Goal: Task Accomplishment & Management: Manage account settings

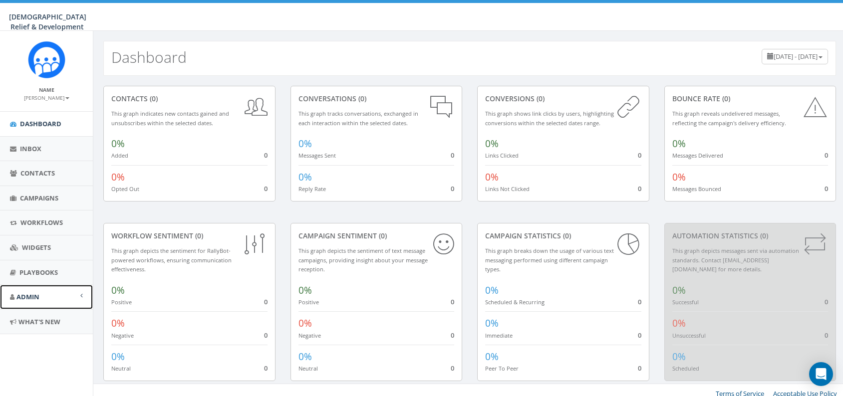
click at [68, 296] on link "Admin" at bounding box center [46, 297] width 93 height 24
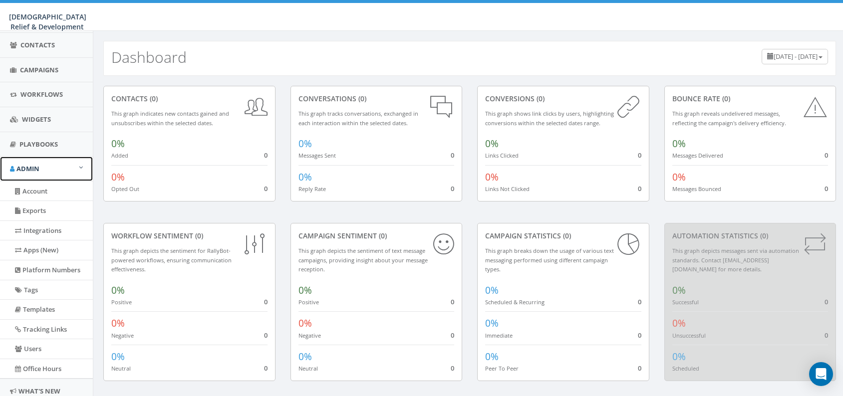
scroll to position [135, 0]
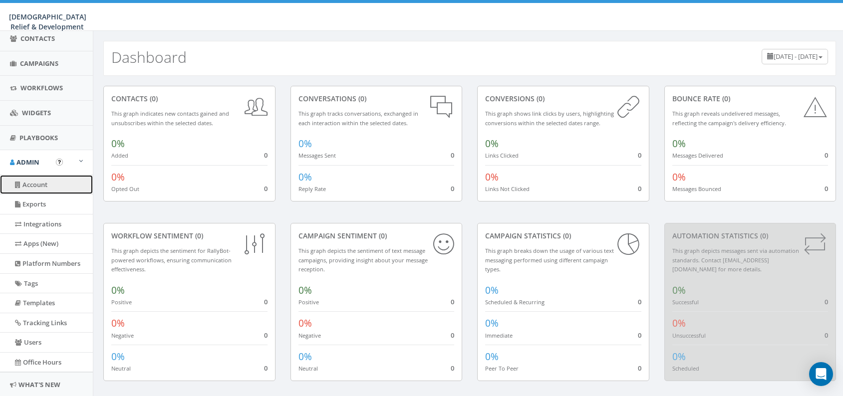
click at [60, 185] on link "Account" at bounding box center [46, 184] width 93 height 19
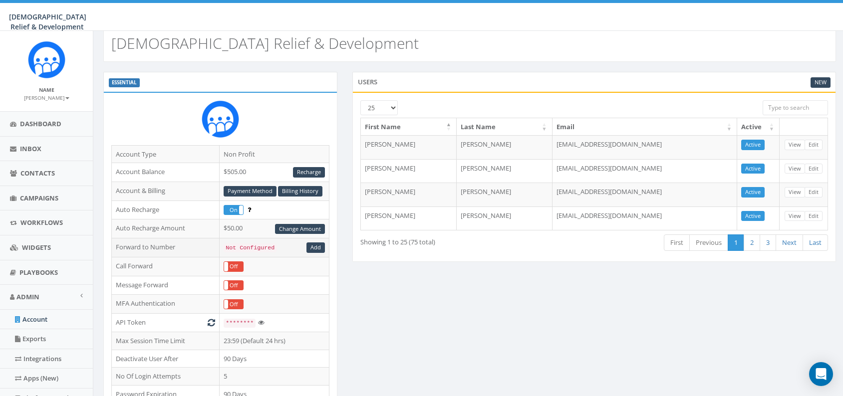
scroll to position [15, 0]
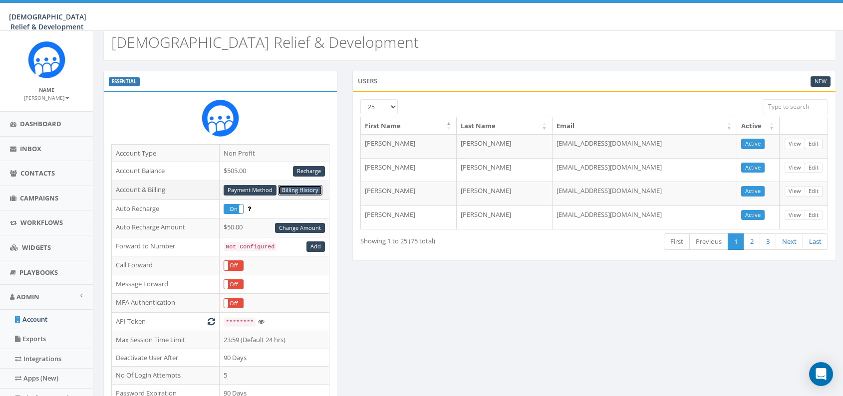
click at [302, 192] on link "Billing History" at bounding box center [300, 190] width 44 height 10
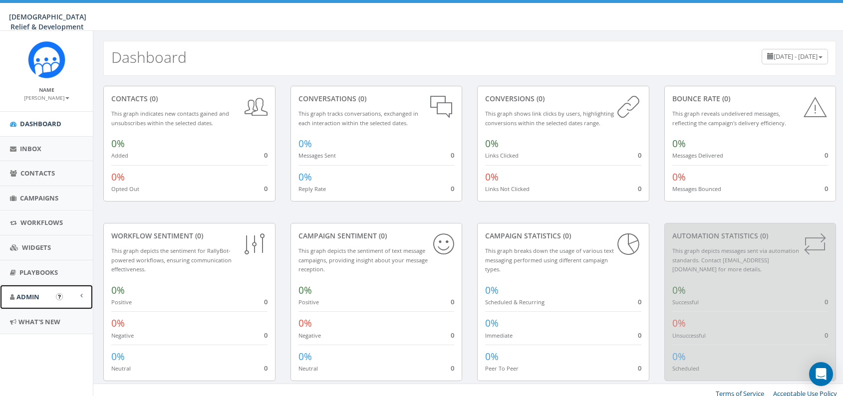
click at [39, 299] on span "Admin" at bounding box center [27, 296] width 23 height 9
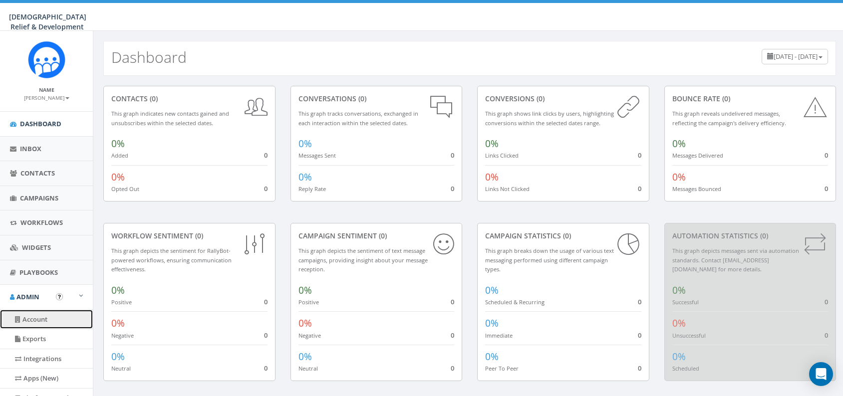
click at [40, 314] on link "Account" at bounding box center [46, 319] width 93 height 19
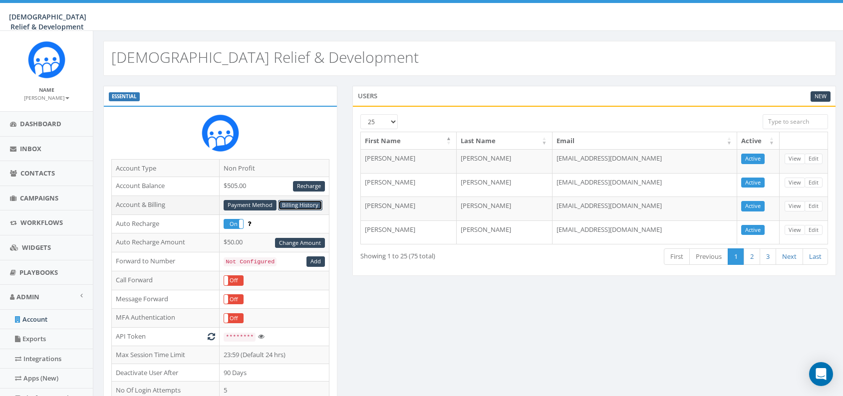
click at [305, 205] on link "Billing History" at bounding box center [300, 205] width 44 height 10
